Goal: Task Accomplishment & Management: Use online tool/utility

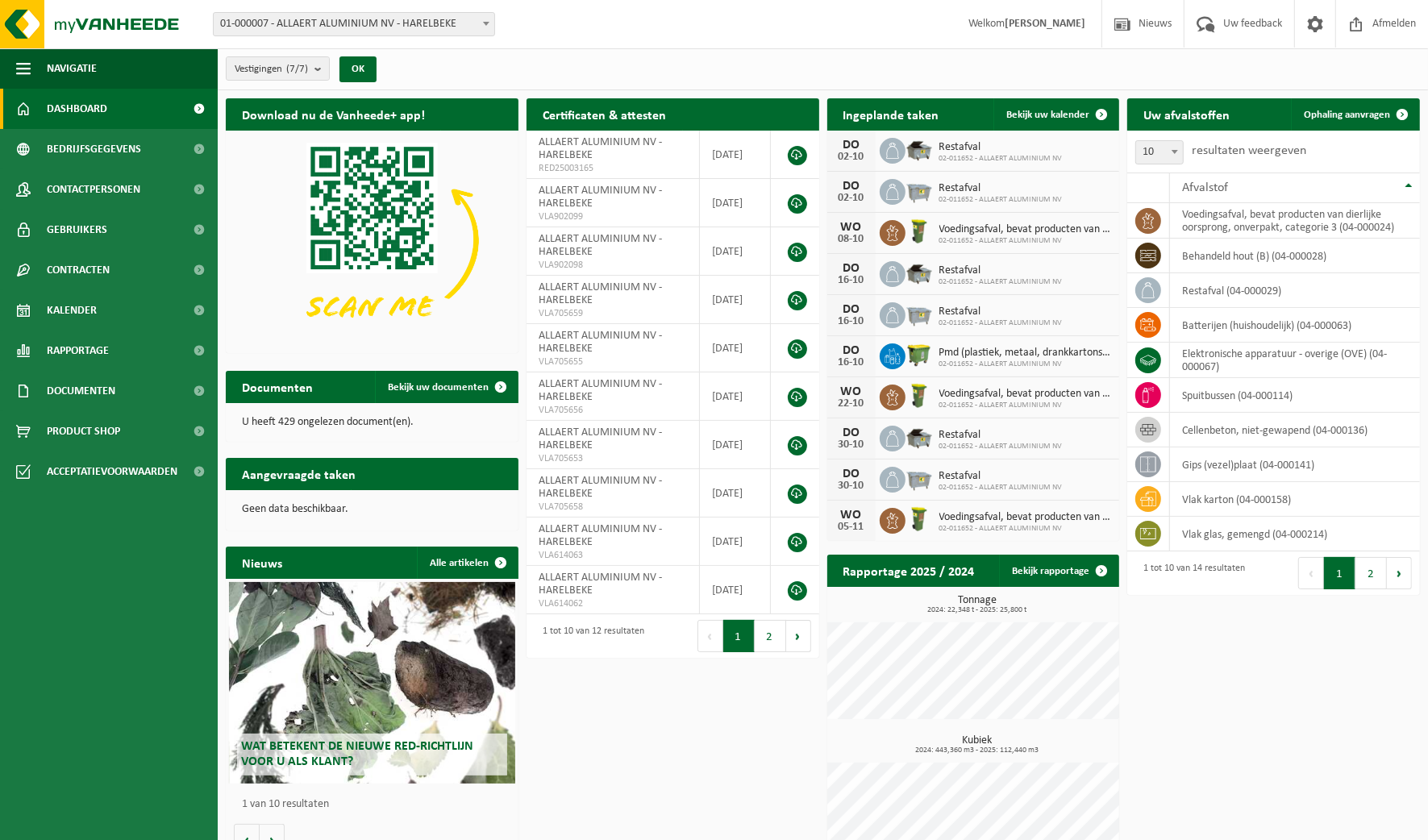
click at [1017, 110] on span "Bekijk uw kalender" at bounding box center [1048, 115] width 83 height 11
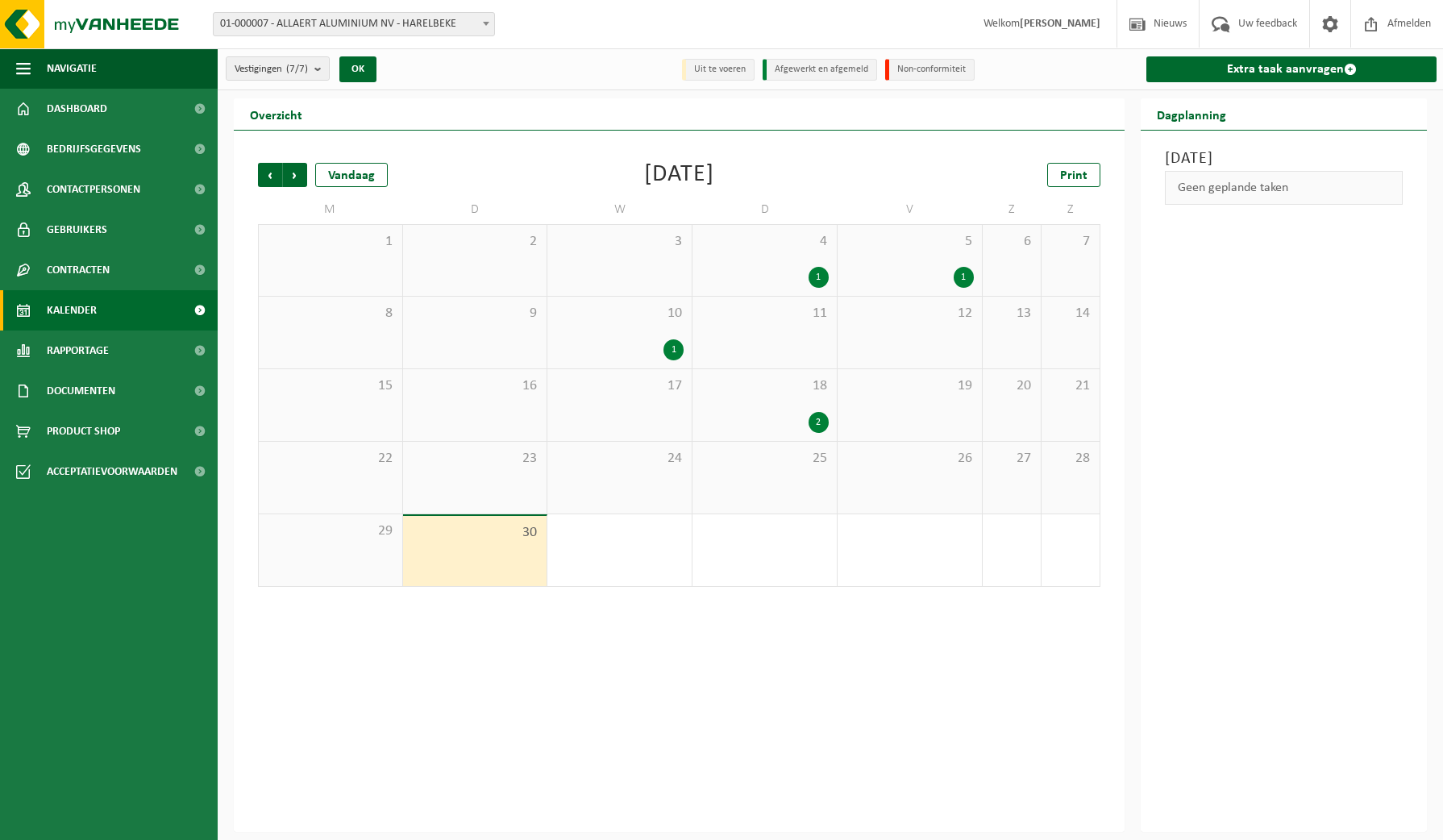
click at [1312, 69] on link "Extra taak aanvragen" at bounding box center [1292, 69] width 290 height 26
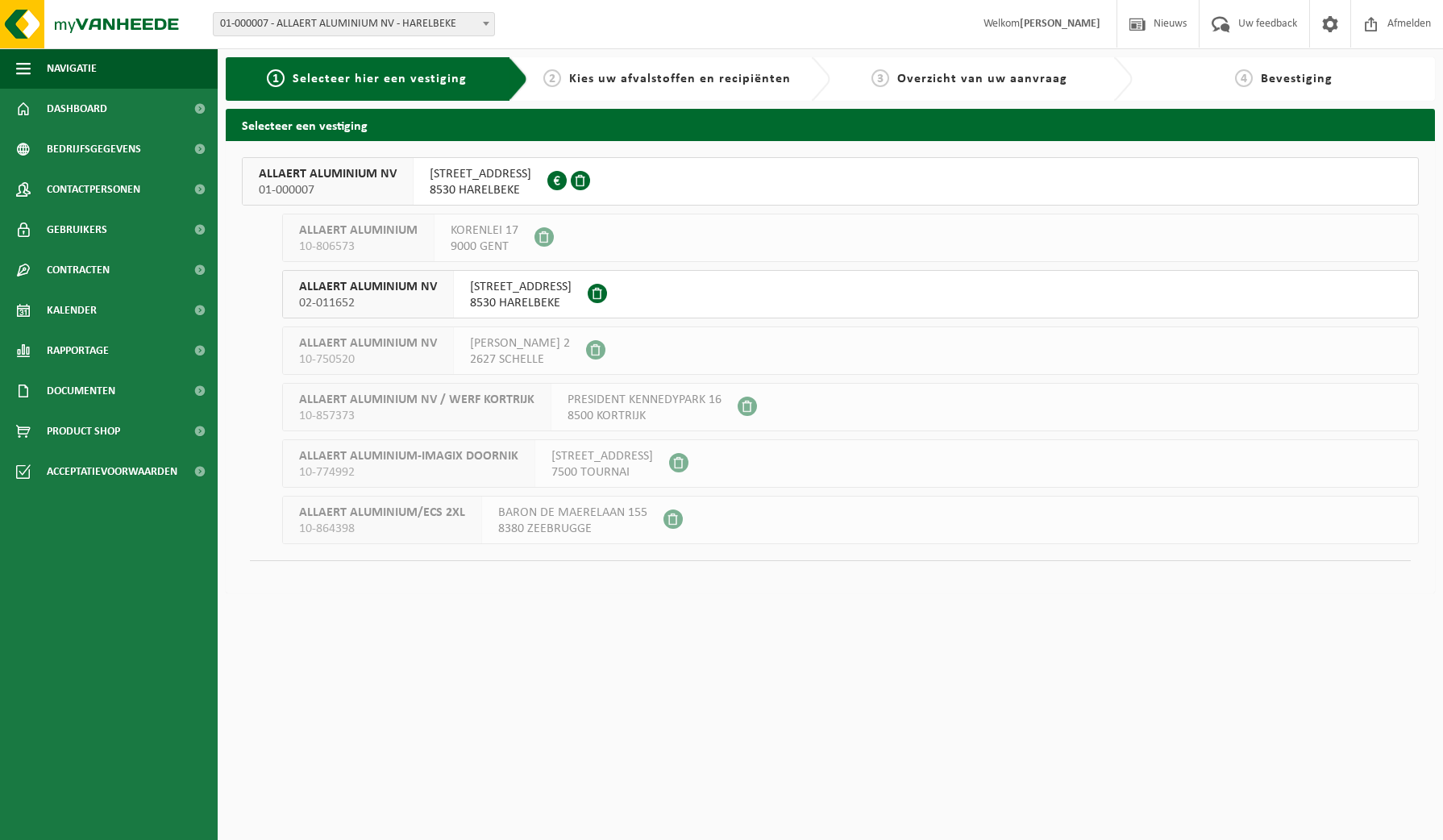
click at [486, 292] on span "BOERDERIJSTRAAT 40" at bounding box center [521, 286] width 102 height 16
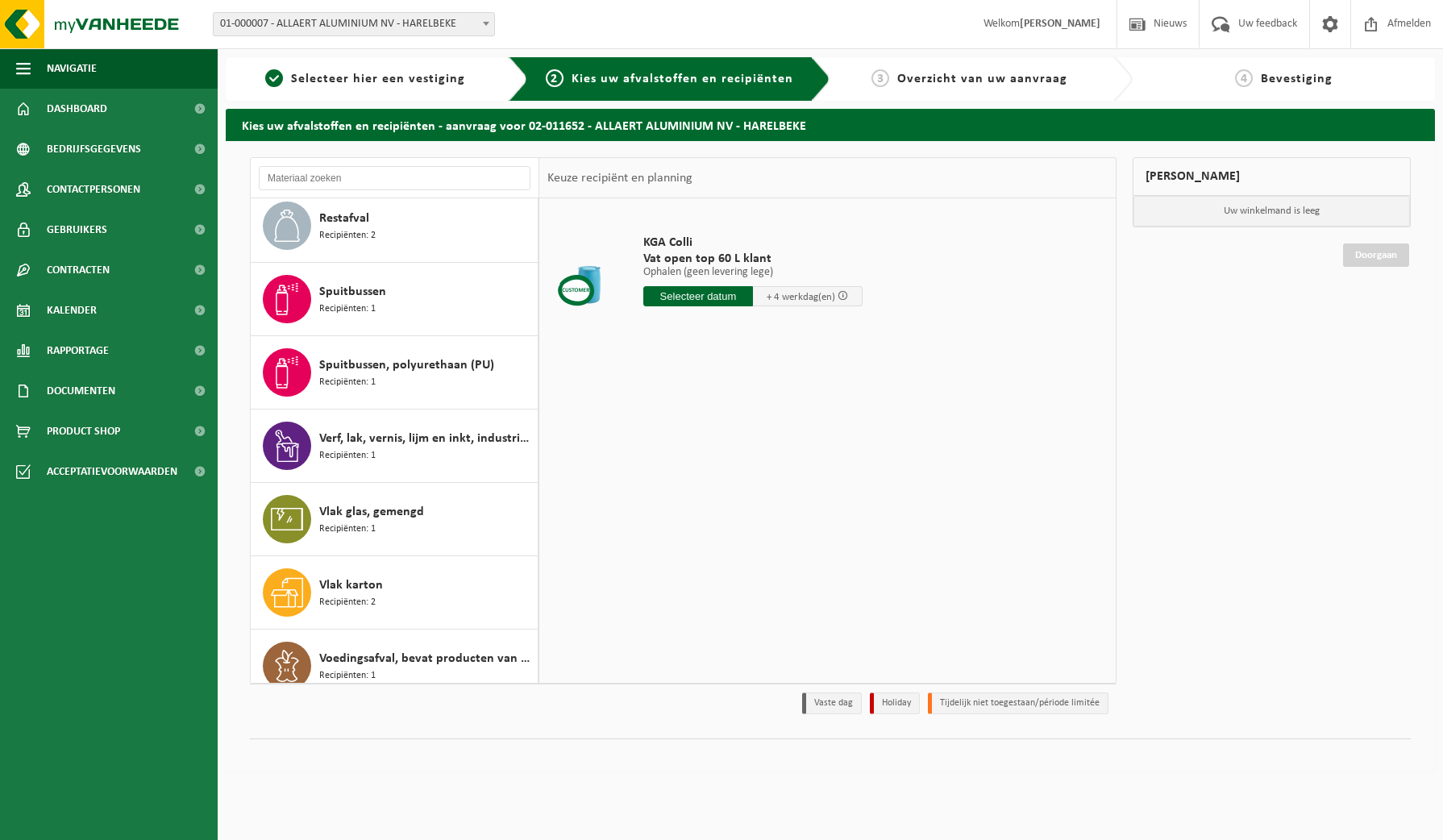
scroll to position [318, 0]
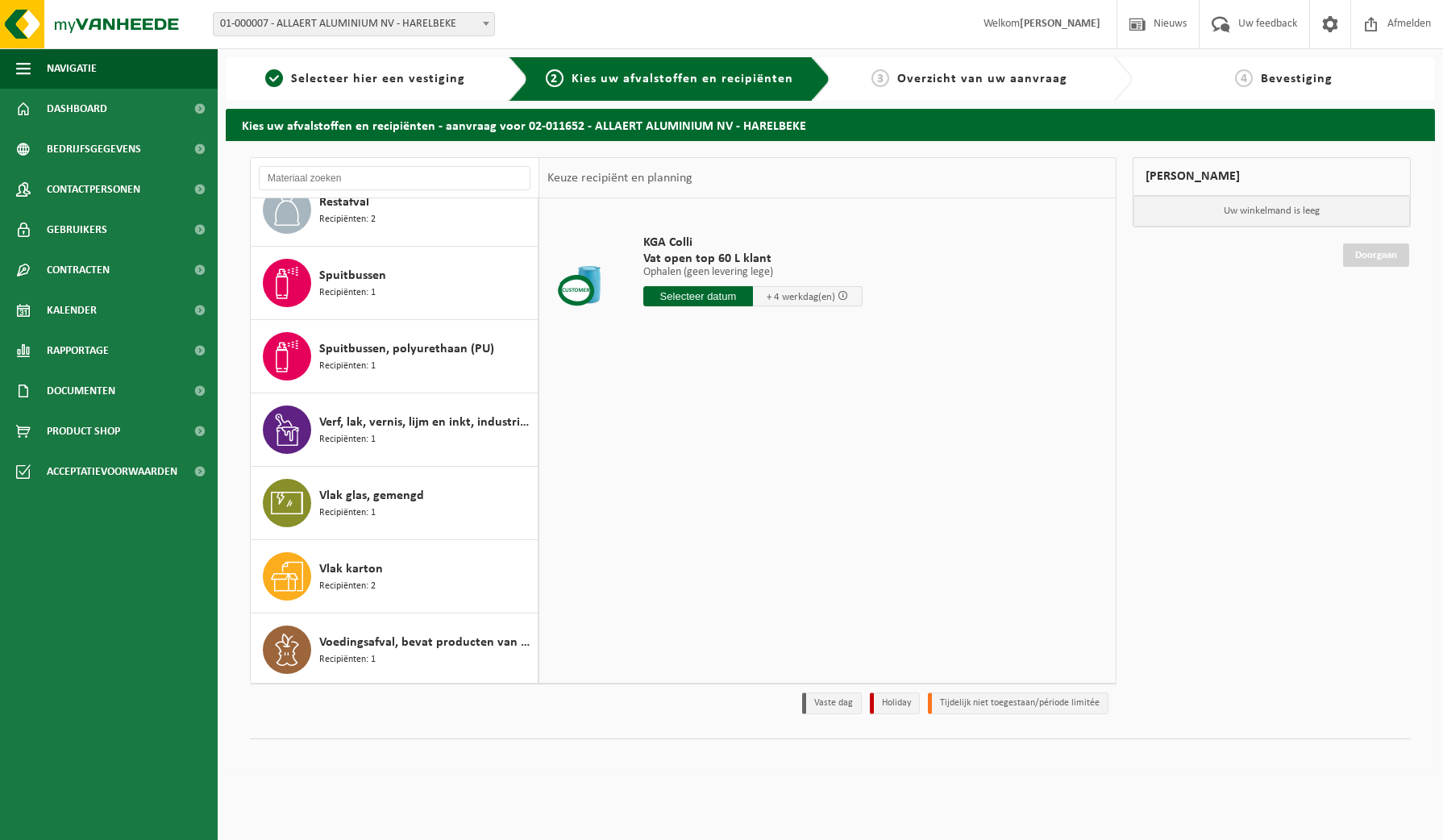
click at [355, 567] on span "Vlak karton" at bounding box center [351, 569] width 64 height 19
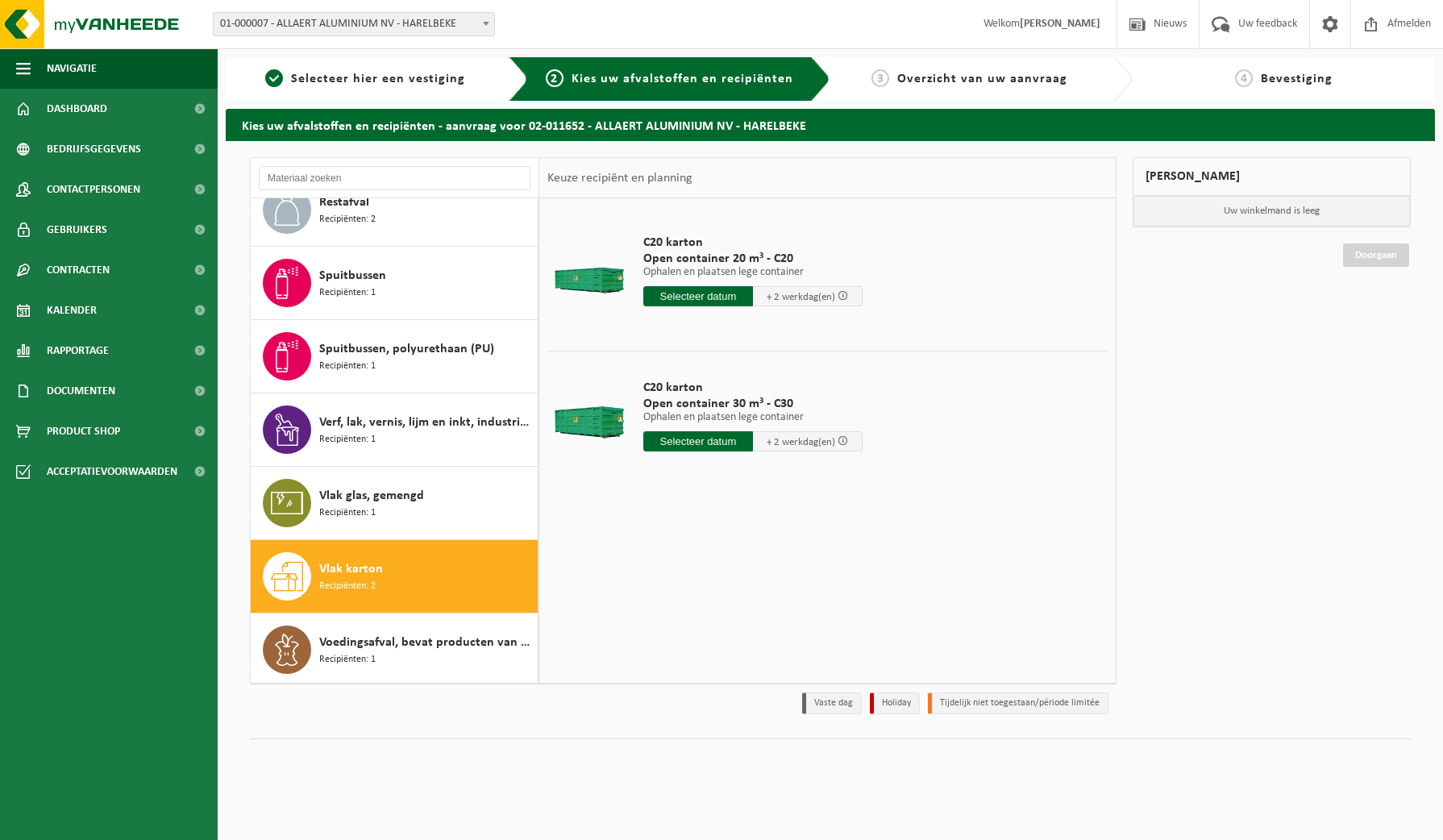
click at [836, 237] on span "C20 karton" at bounding box center [753, 242] width 219 height 16
click at [678, 294] on input "text" at bounding box center [699, 296] width 110 height 20
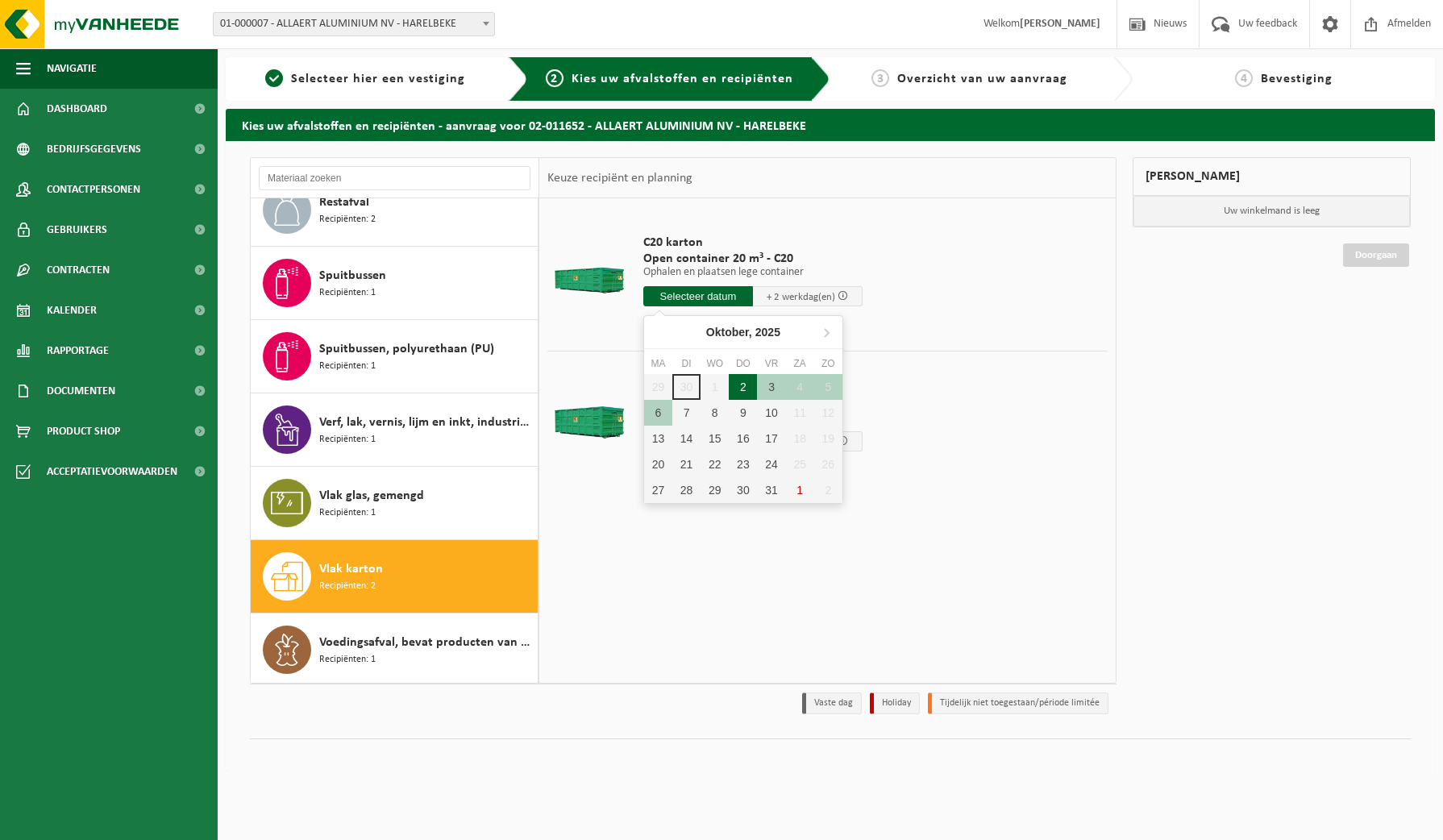
click at [738, 385] on div "2" at bounding box center [743, 386] width 28 height 26
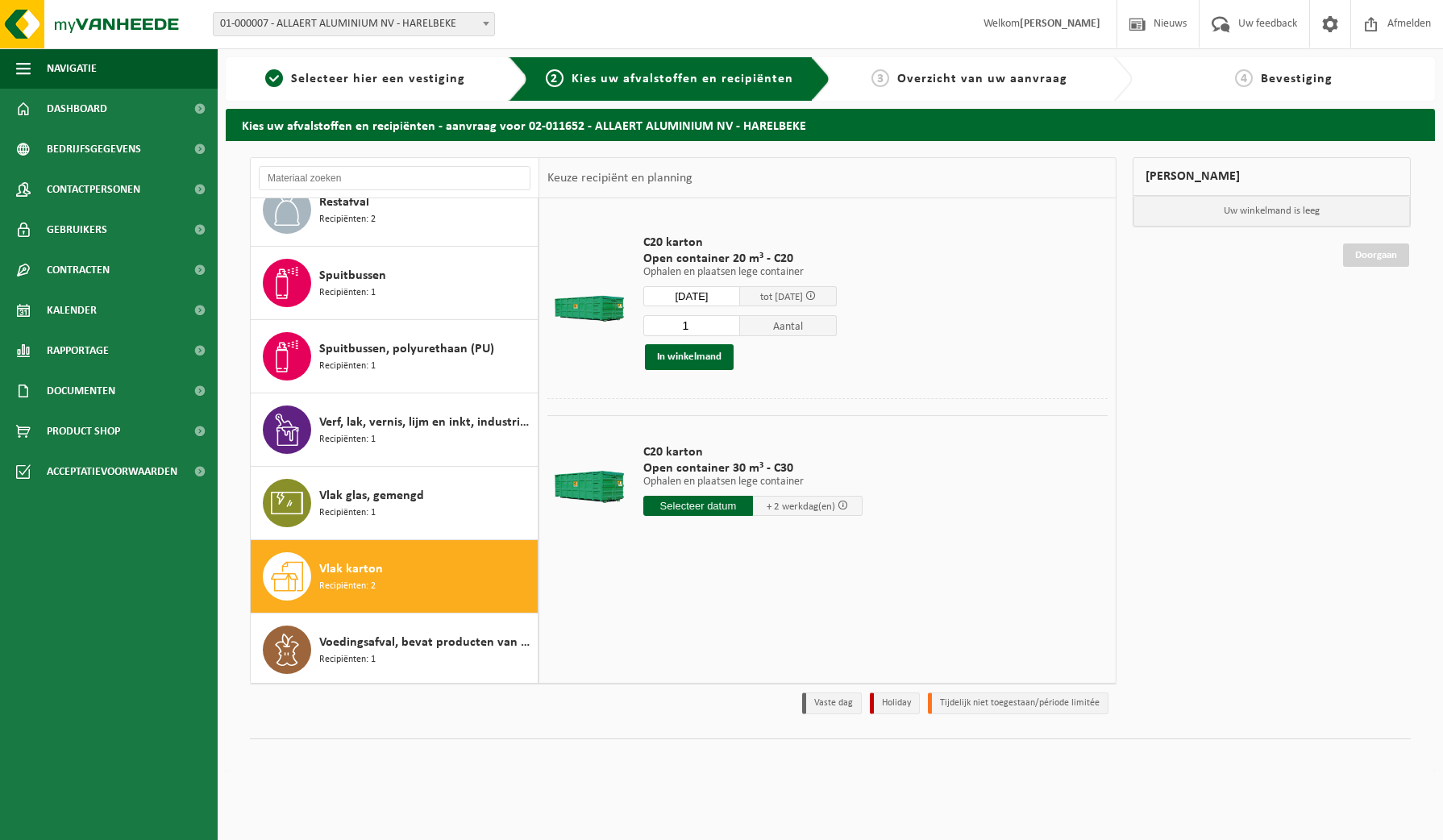
type input "Van 2025-10-02"
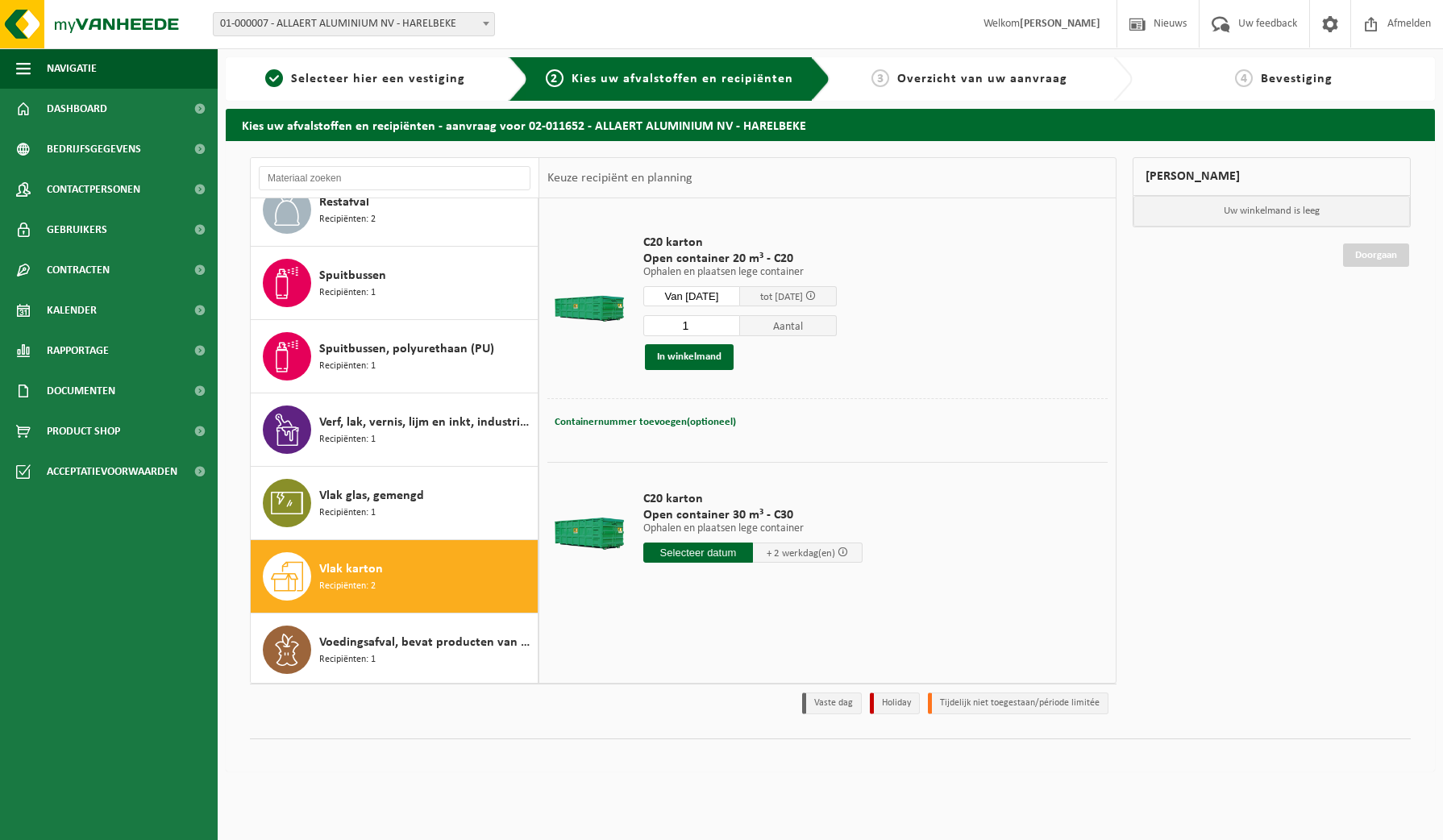
click at [690, 352] on button "In winkelmand" at bounding box center [689, 356] width 88 height 26
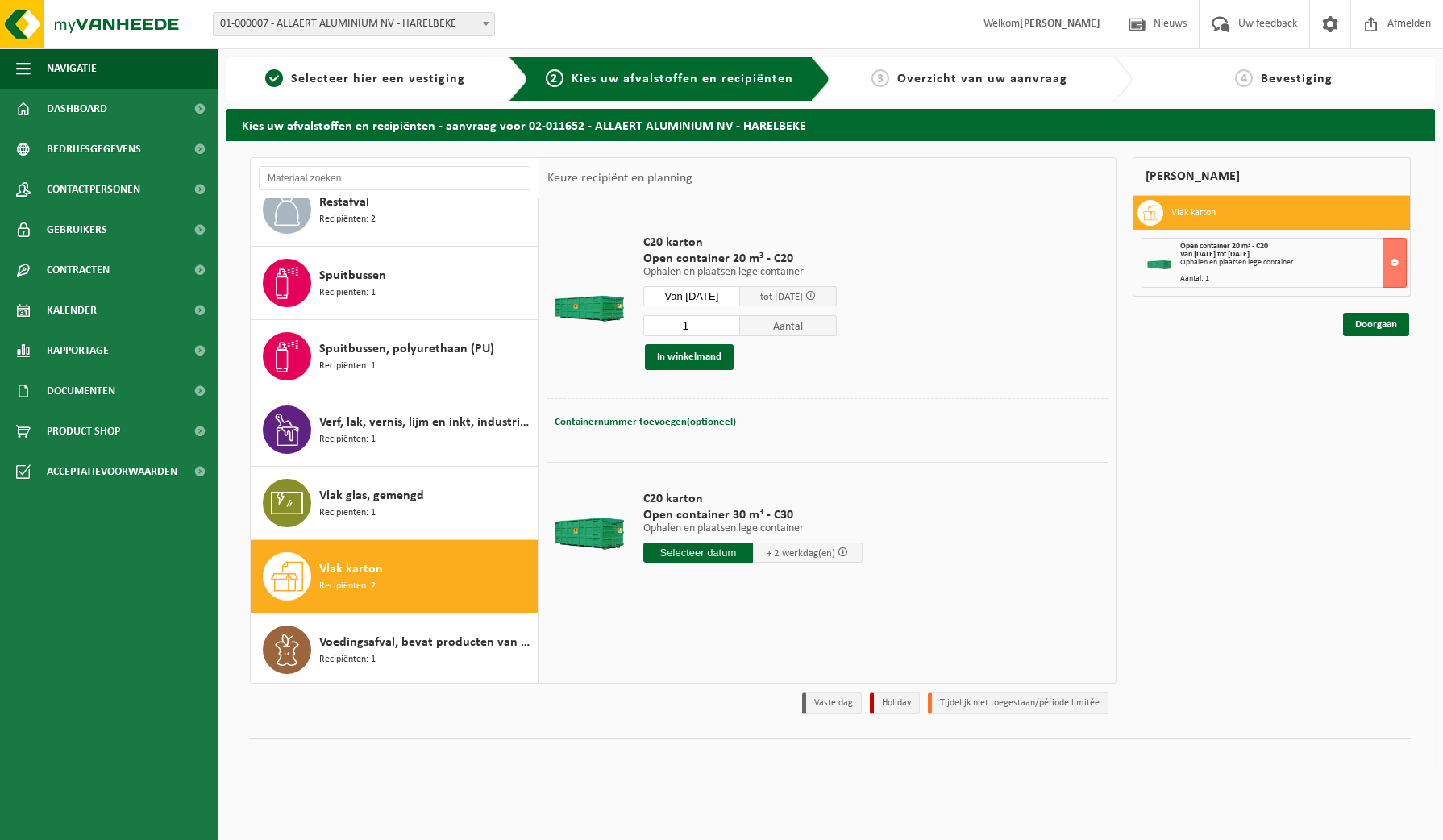
click at [1365, 324] on link "Doorgaan" at bounding box center [1376, 325] width 66 height 23
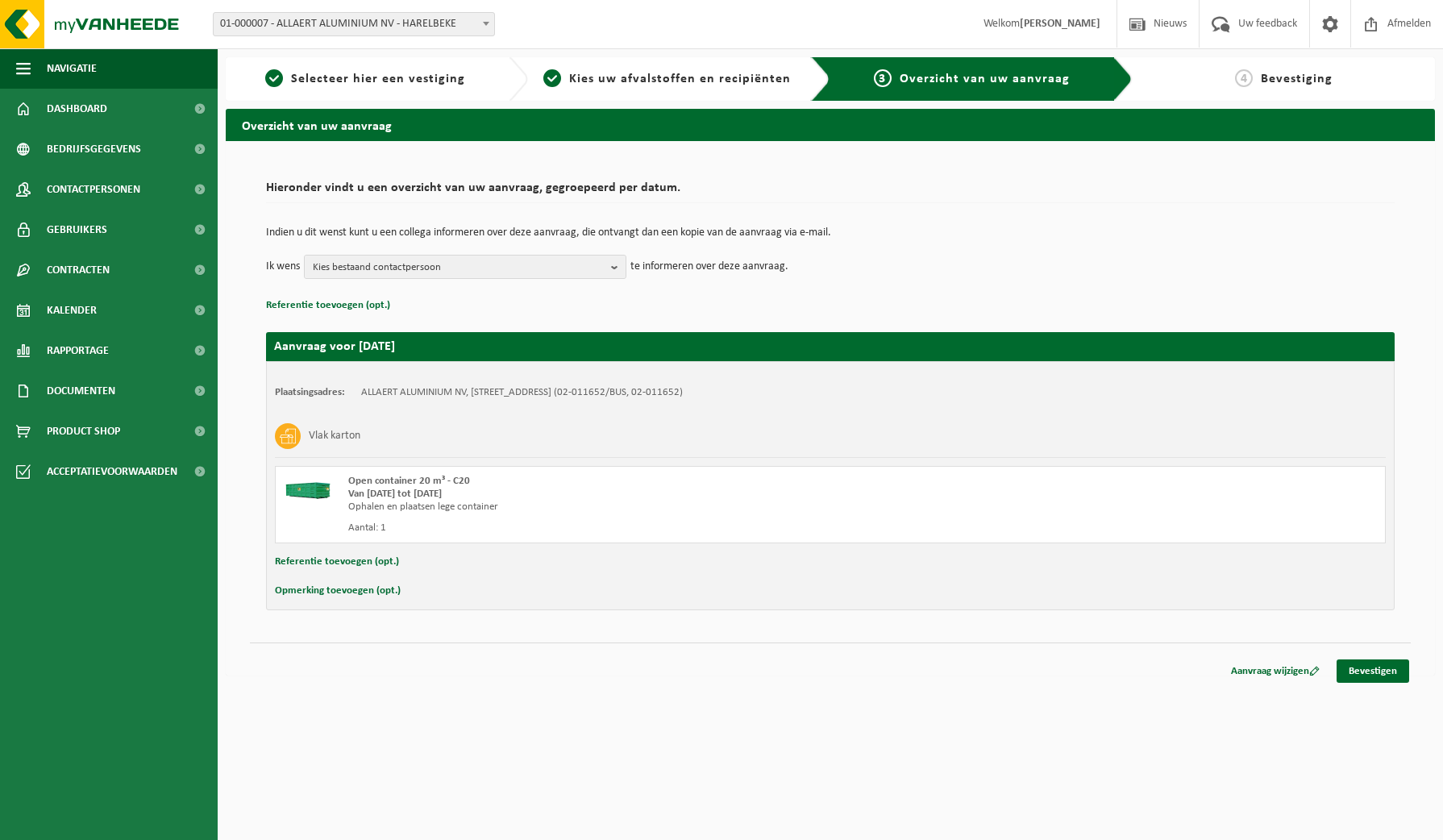
click at [1371, 664] on link "Bevestigen" at bounding box center [1373, 671] width 73 height 23
